Goal: Obtain resource: Download file/media

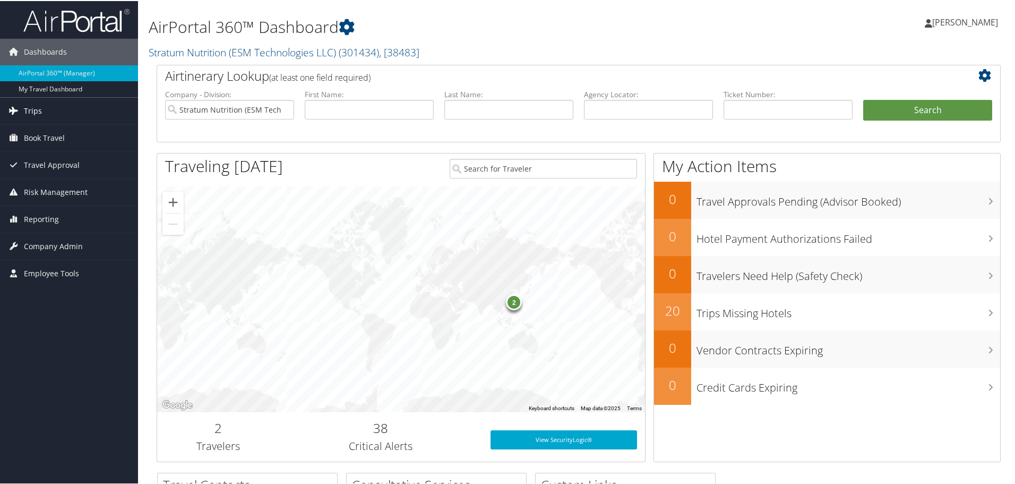
click at [33, 106] on span "Trips" at bounding box center [33, 110] width 18 height 27
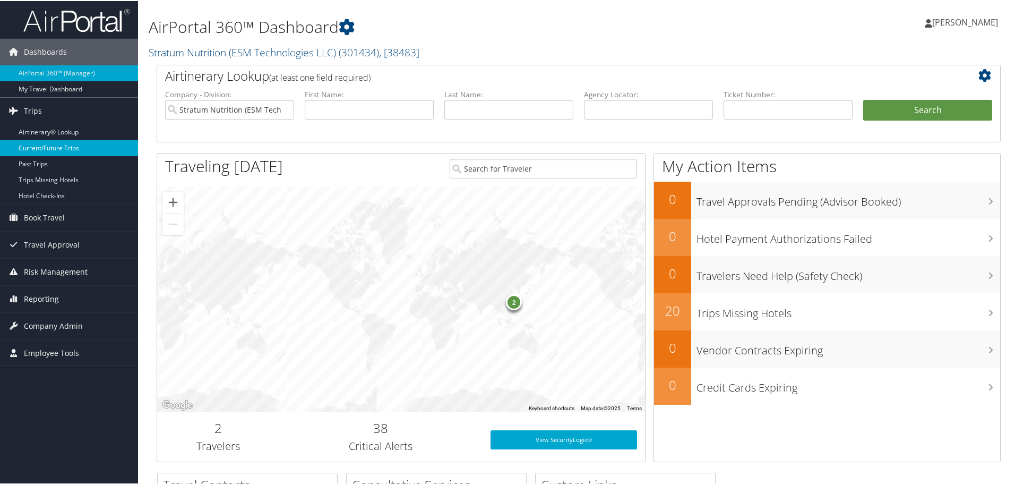
click at [62, 147] on link "Current/Future Trips" at bounding box center [69, 147] width 138 height 16
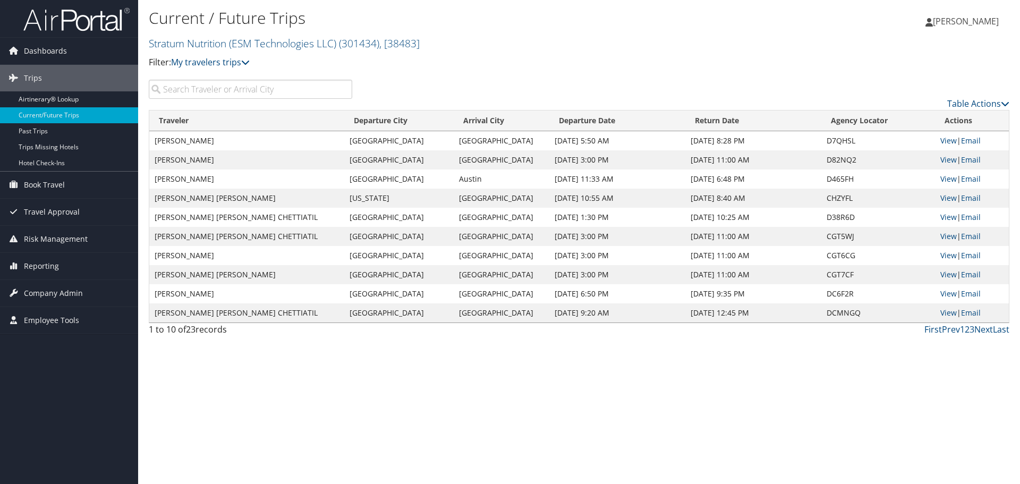
click at [206, 89] on input "search" at bounding box center [250, 89] width 203 height 19
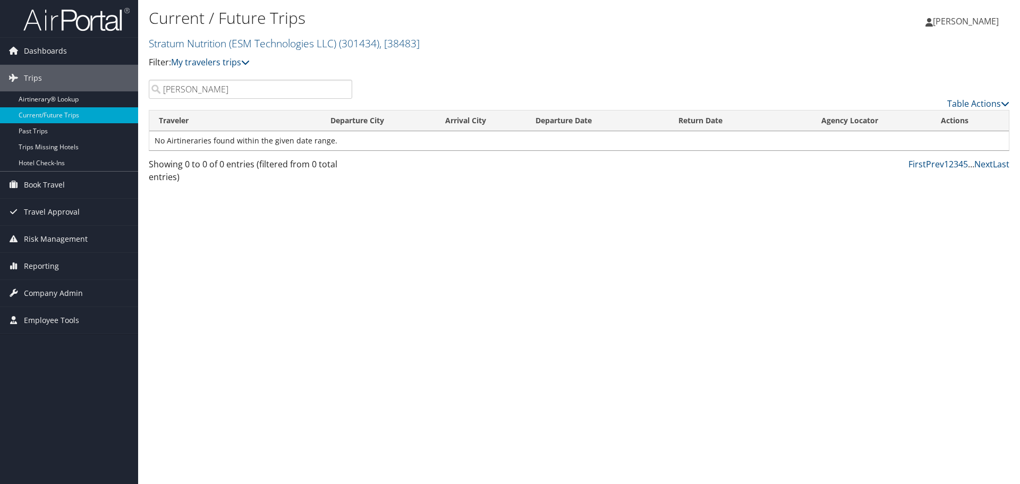
click at [211, 91] on input "[PERSON_NAME]" at bounding box center [250, 89] width 203 height 19
drag, startPoint x: 194, startPoint y: 88, endPoint x: 416, endPoint y: 60, distance: 223.8
click at [385, 64] on div "Current / Future Trips Stratum Nutrition (ESM Technologies LLC) ( 301434 ) , [ …" at bounding box center [579, 242] width 882 height 484
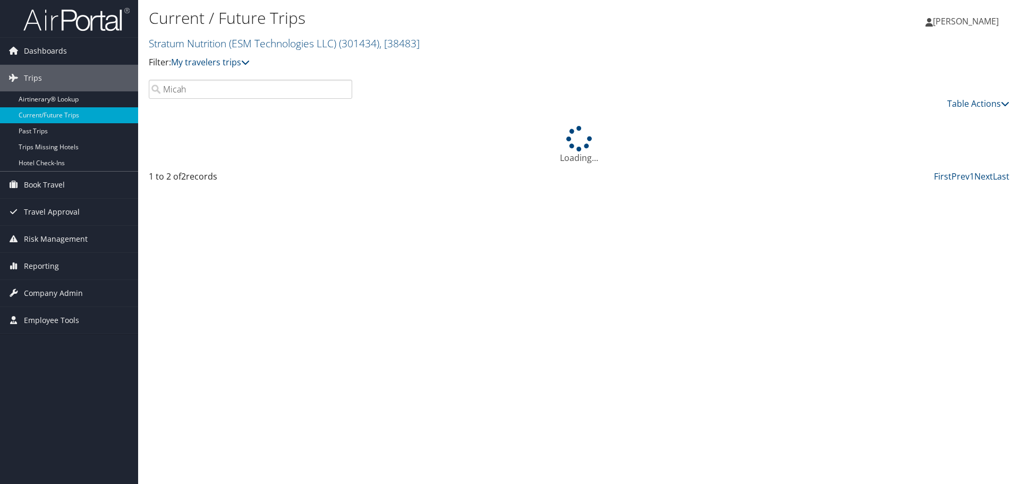
type input "Micah"
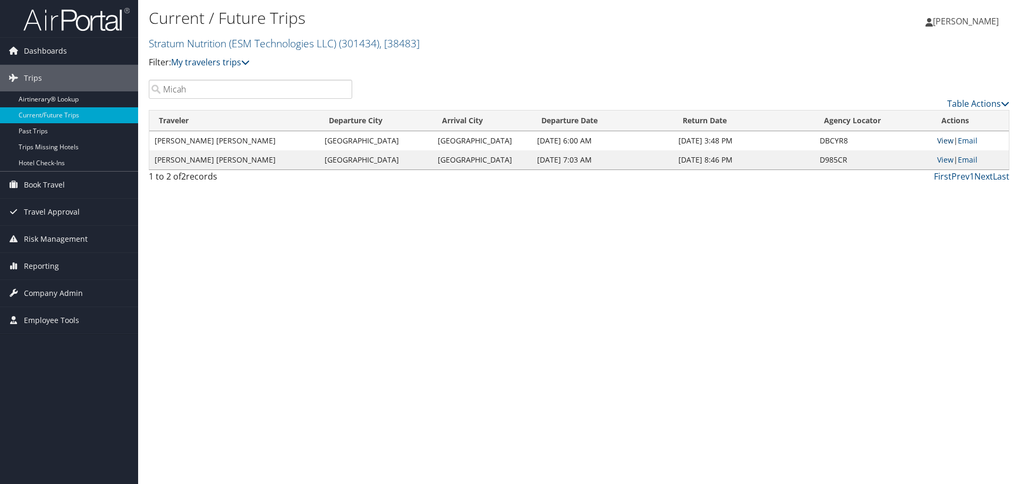
click at [947, 139] on link "View" at bounding box center [945, 140] width 16 height 10
click at [948, 160] on link "View" at bounding box center [945, 160] width 16 height 10
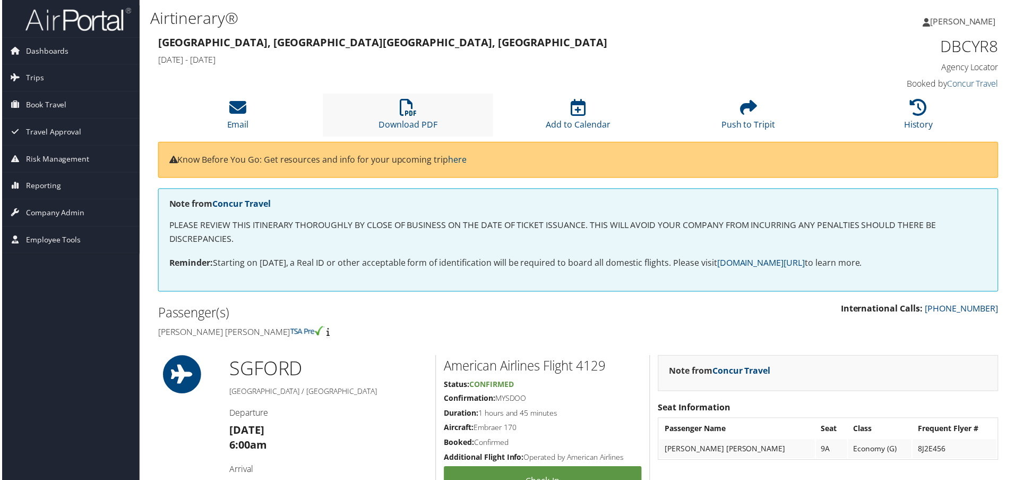
click at [390, 113] on li "Download PDF" at bounding box center [407, 115] width 171 height 43
click at [399, 121] on link "Download PDF" at bounding box center [408, 117] width 59 height 25
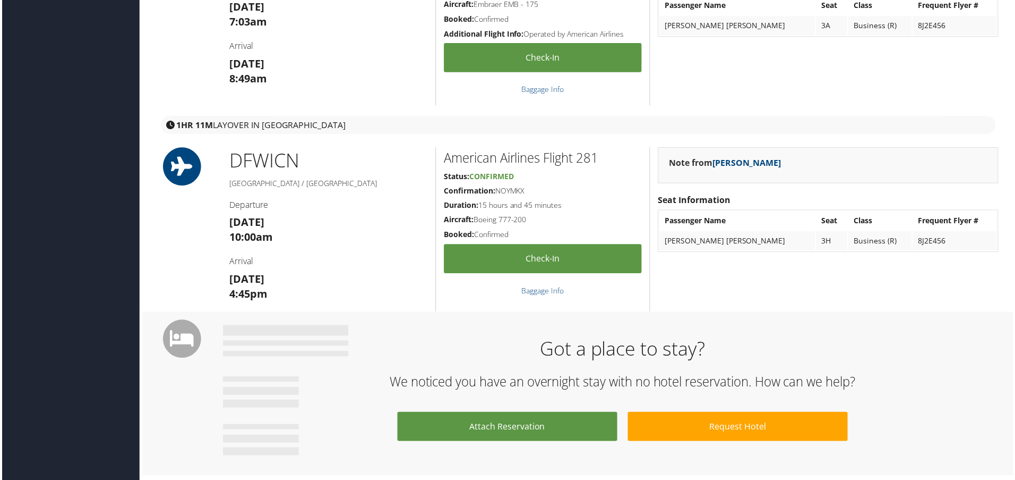
scroll to position [584, 0]
